Goal: Find contact information: Find contact information

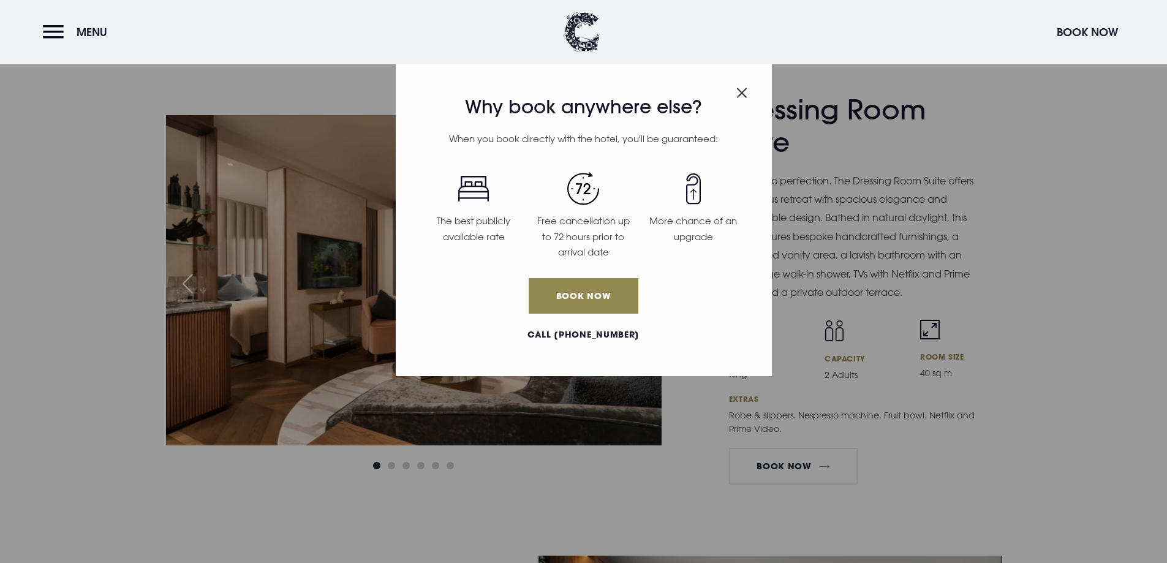
scroll to position [2308, 0]
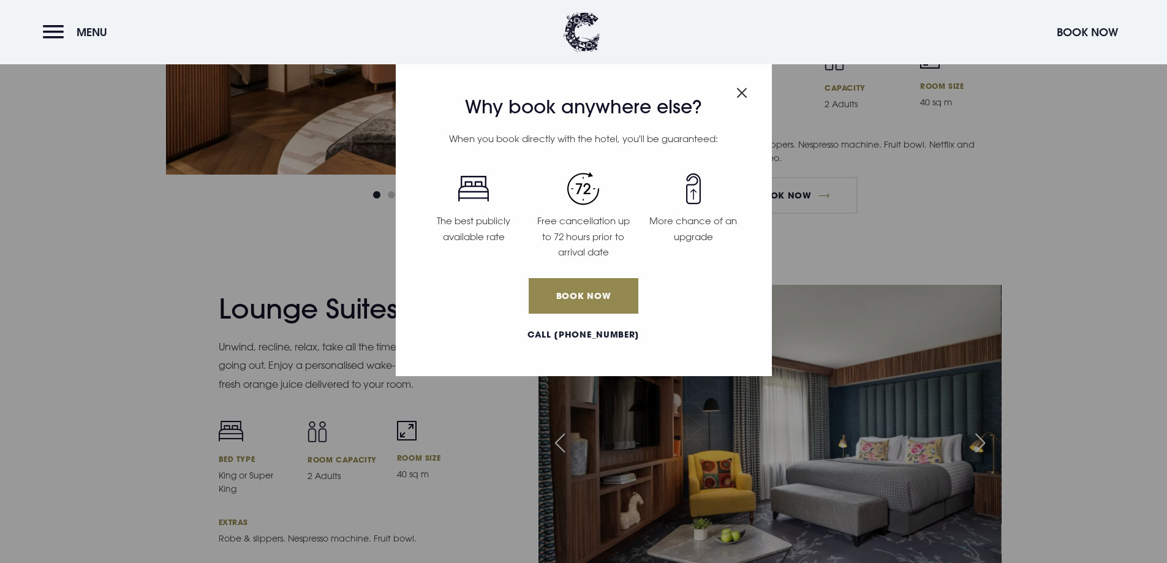
click at [741, 89] on img "Close modal" at bounding box center [741, 93] width 11 height 10
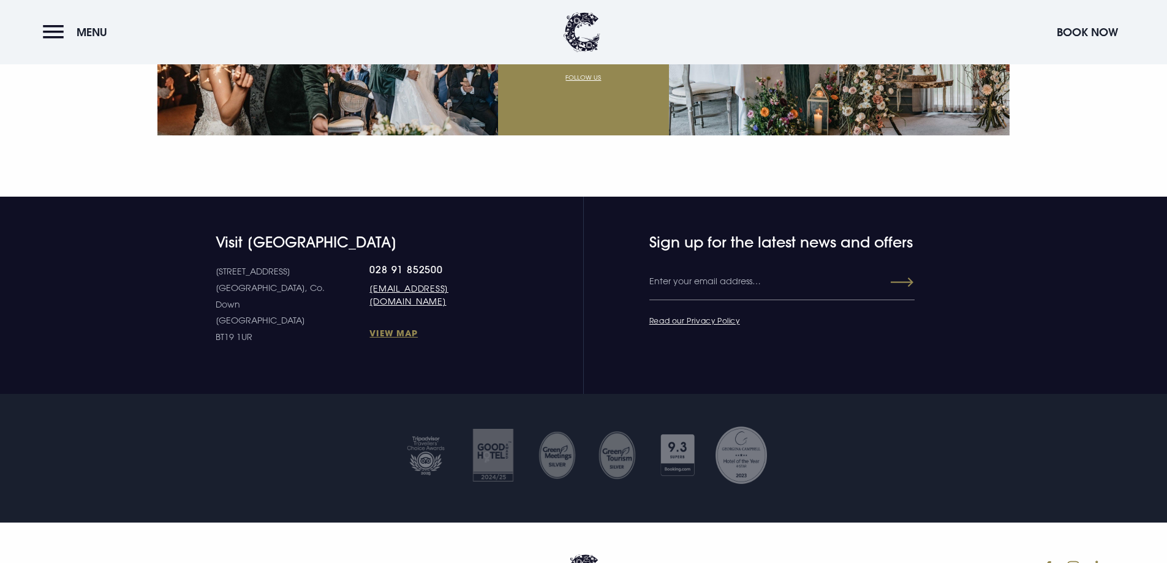
scroll to position [4818, 0]
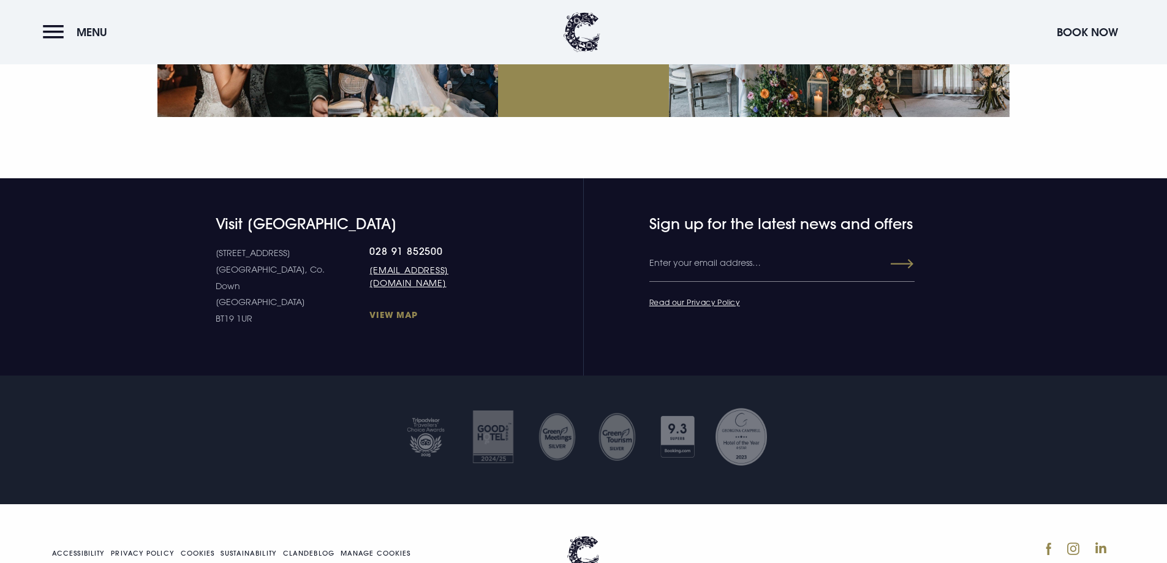
click at [369, 309] on link "View Map" at bounding box center [436, 315] width 134 height 12
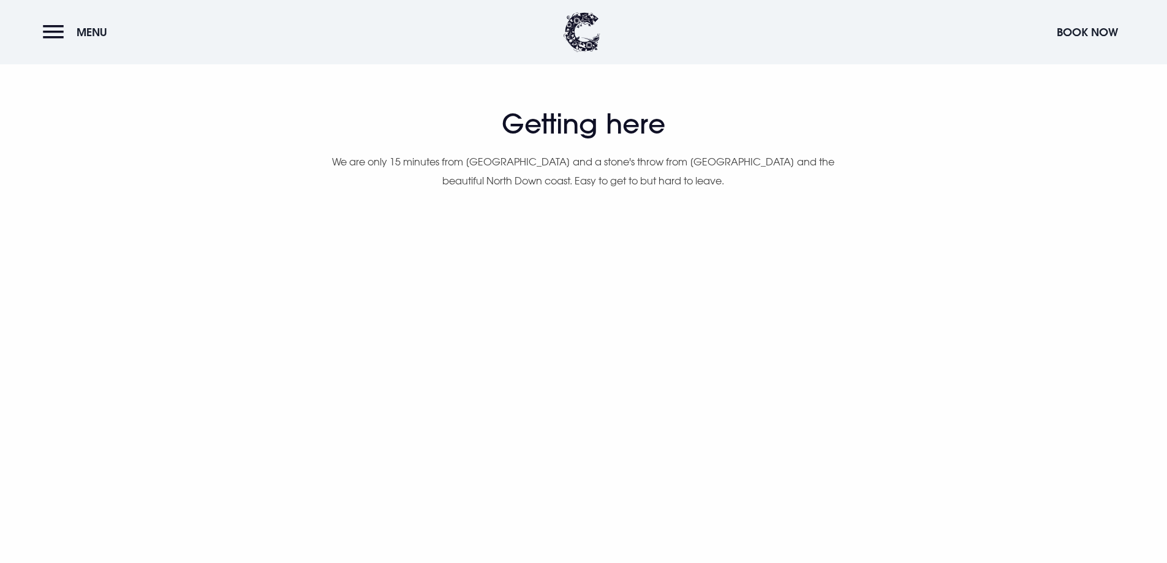
scroll to position [809, 0]
